Goal: Transaction & Acquisition: Purchase product/service

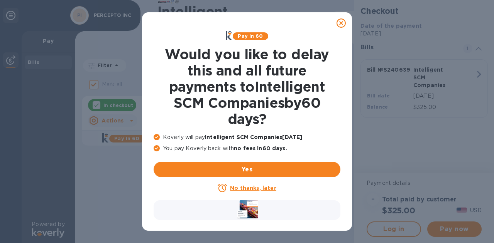
click at [248, 185] on u "No thanks, later" at bounding box center [253, 188] width 46 height 6
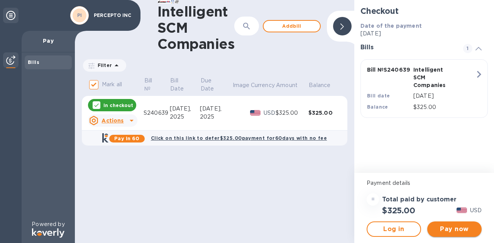
click at [453, 229] on span "Pay now" at bounding box center [454, 229] width 42 height 9
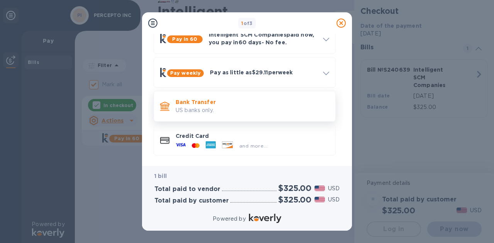
scroll to position [46, 0]
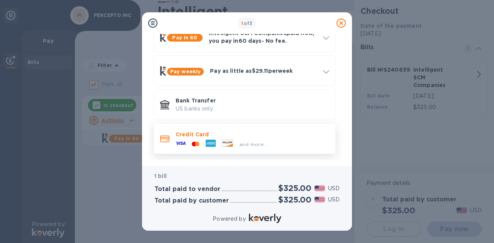
click at [257, 140] on div "and more..." at bounding box center [253, 144] width 34 height 8
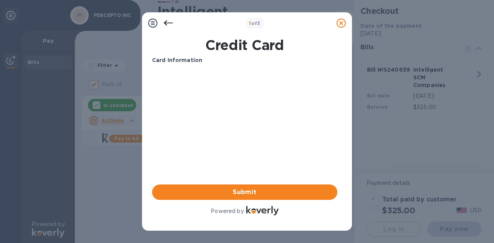
scroll to position [0, 0]
click at [208, 66] on div "Card Information" at bounding box center [244, 60] width 191 height 14
click at [258, 191] on span "Submit" at bounding box center [244, 192] width 173 height 9
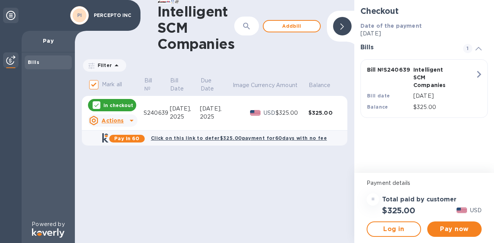
click at [479, 72] on icon "button" at bounding box center [479, 74] width 4 height 7
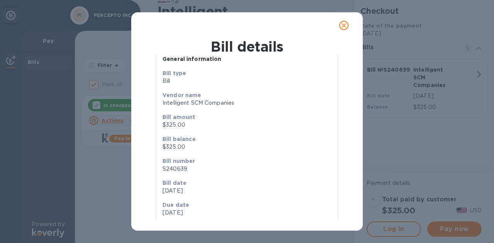
scroll to position [31, 0]
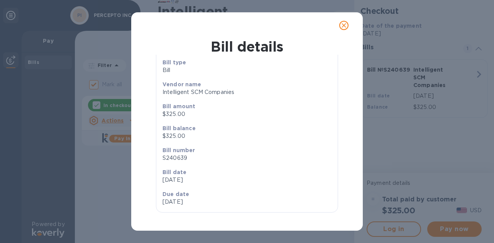
click at [343, 26] on icon "close" at bounding box center [343, 25] width 5 height 5
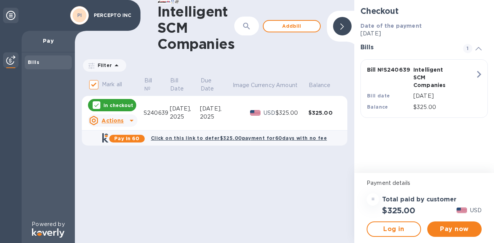
scroll to position [15, 0]
click at [448, 228] on span "Pay now" at bounding box center [454, 229] width 42 height 9
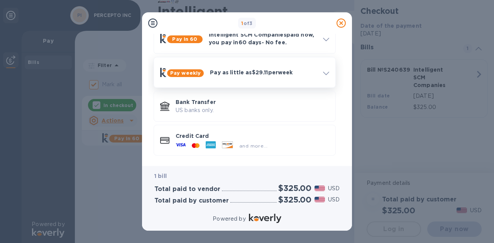
scroll to position [46, 0]
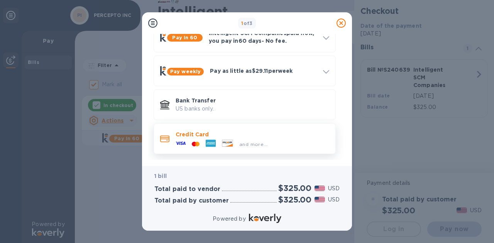
click at [208, 142] on icon at bounding box center [211, 143] width 10 height 7
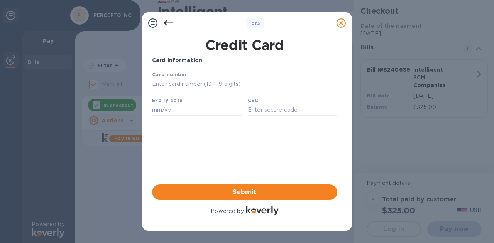
scroll to position [0, 0]
click at [171, 86] on input "text" at bounding box center [244, 85] width 185 height 12
type input "[CREDIT_CARD_NUMBER]"
click at [172, 113] on input "text" at bounding box center [196, 110] width 89 height 12
type input "11/27"
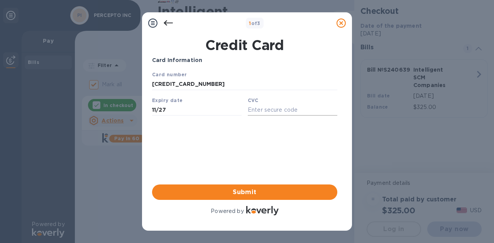
click at [271, 113] on input "text" at bounding box center [292, 110] width 89 height 12
paste input "006"
type input "006"
click at [243, 194] on span "Submit" at bounding box center [244, 192] width 173 height 9
click at [247, 193] on span "Submit" at bounding box center [244, 192] width 173 height 9
